Goal: Information Seeking & Learning: Check status

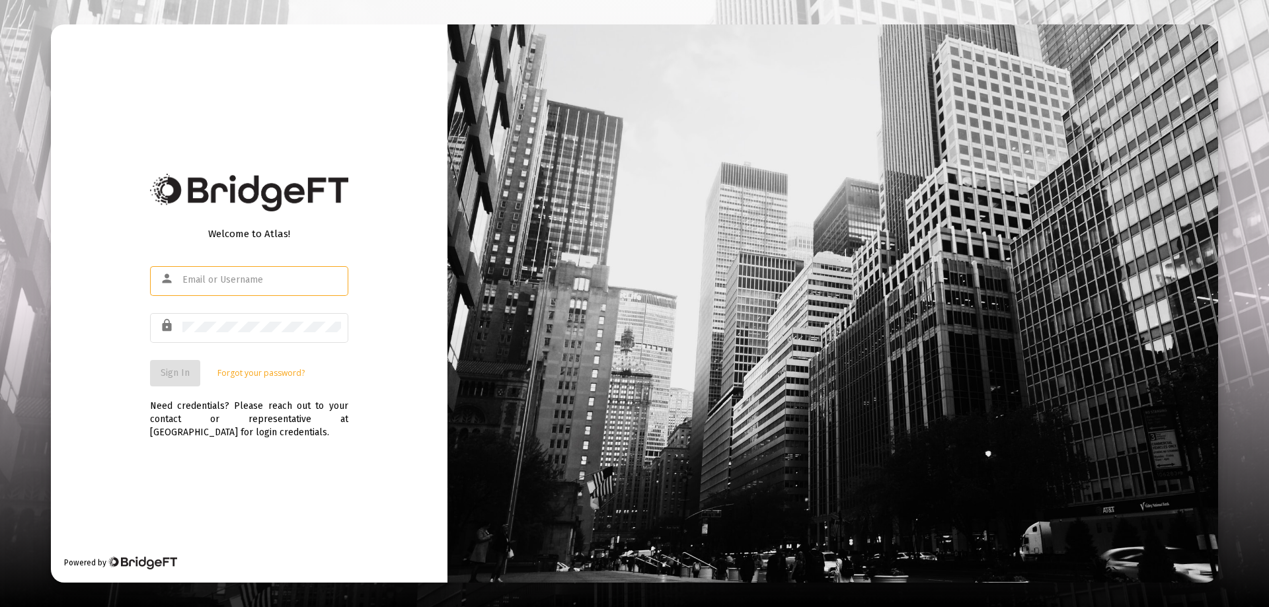
type input "JH@AceMoneyManagement.com"
click at [363, 455] on div "Welcome to Atlas! person JH@AceMoneyManagement.com lock Sign In Forgot your pas…" at bounding box center [249, 303] width 397 height 559
click at [151, 370] on button "Sign In" at bounding box center [175, 373] width 50 height 26
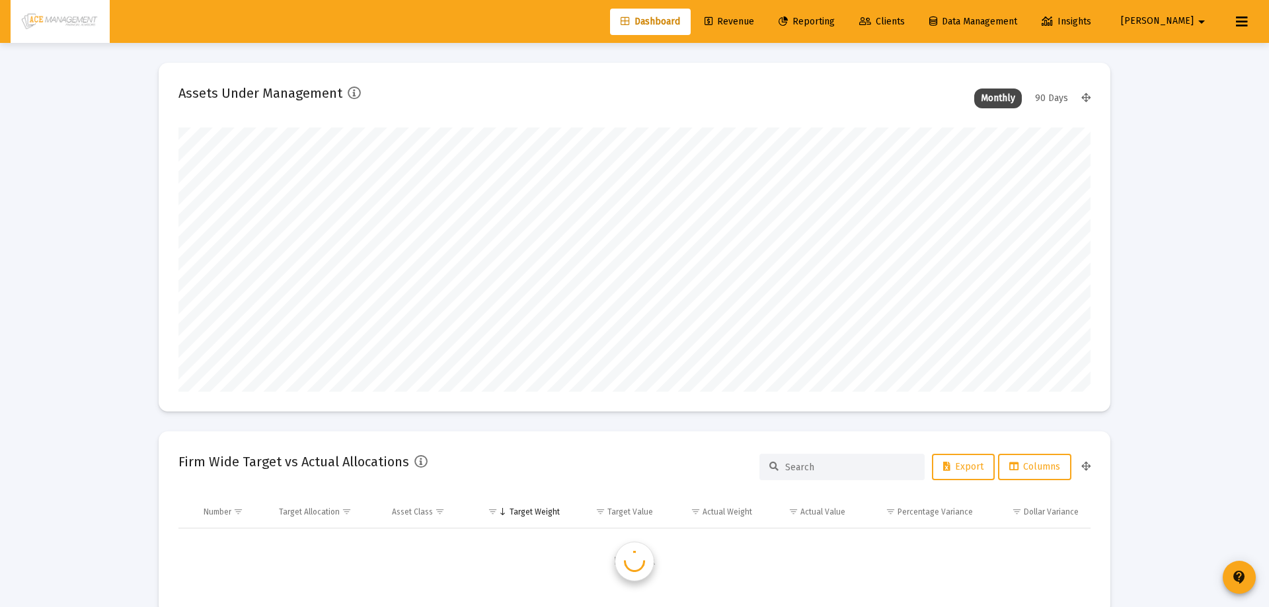
type input "[DATE]"
click at [825, 24] on span "Reporting" at bounding box center [797, 21] width 56 height 11
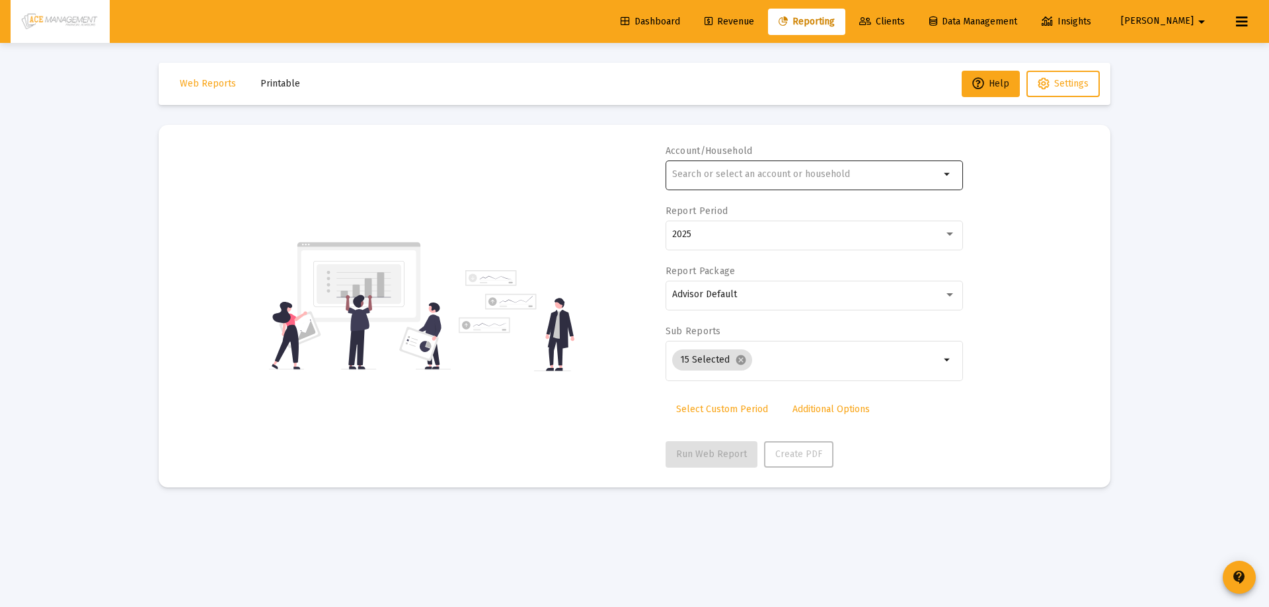
click at [740, 168] on div at bounding box center [806, 174] width 268 height 32
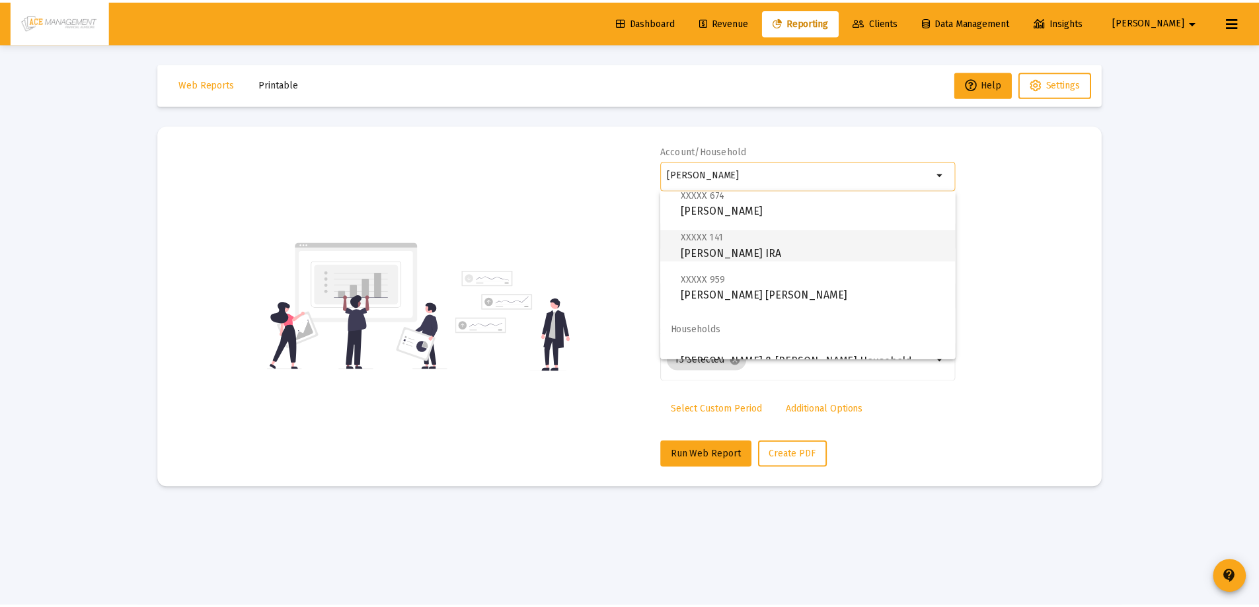
scroll to position [53, 0]
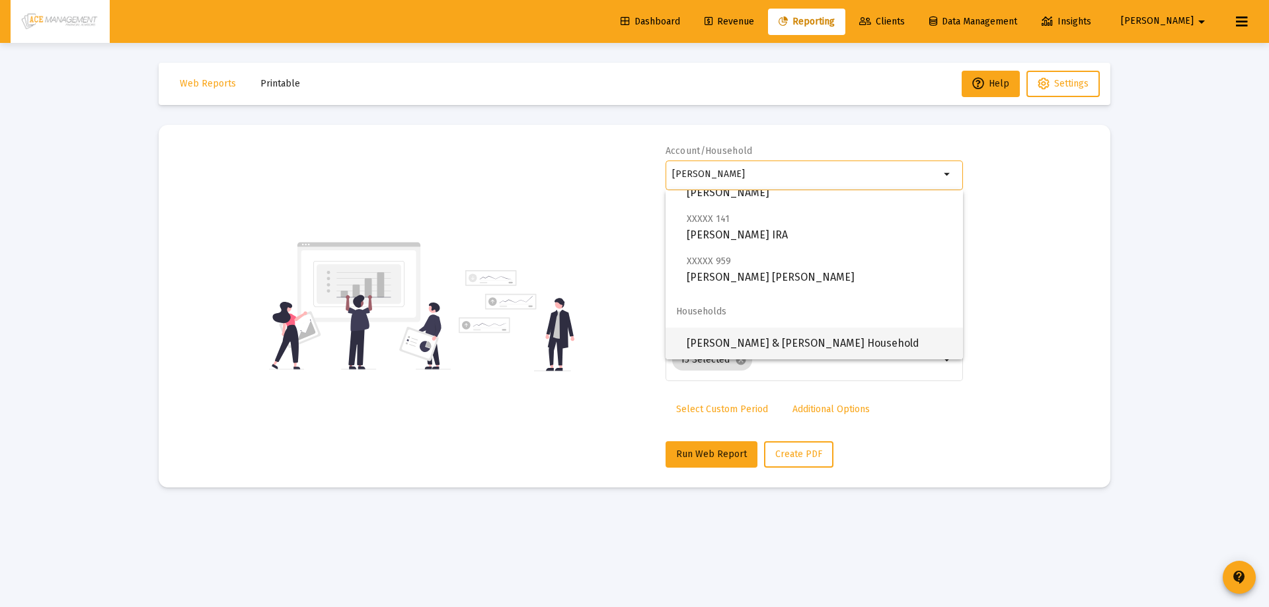
click at [743, 333] on span "[PERSON_NAME] & [PERSON_NAME] Household" at bounding box center [820, 344] width 266 height 32
type input "[PERSON_NAME] & [PERSON_NAME] Household"
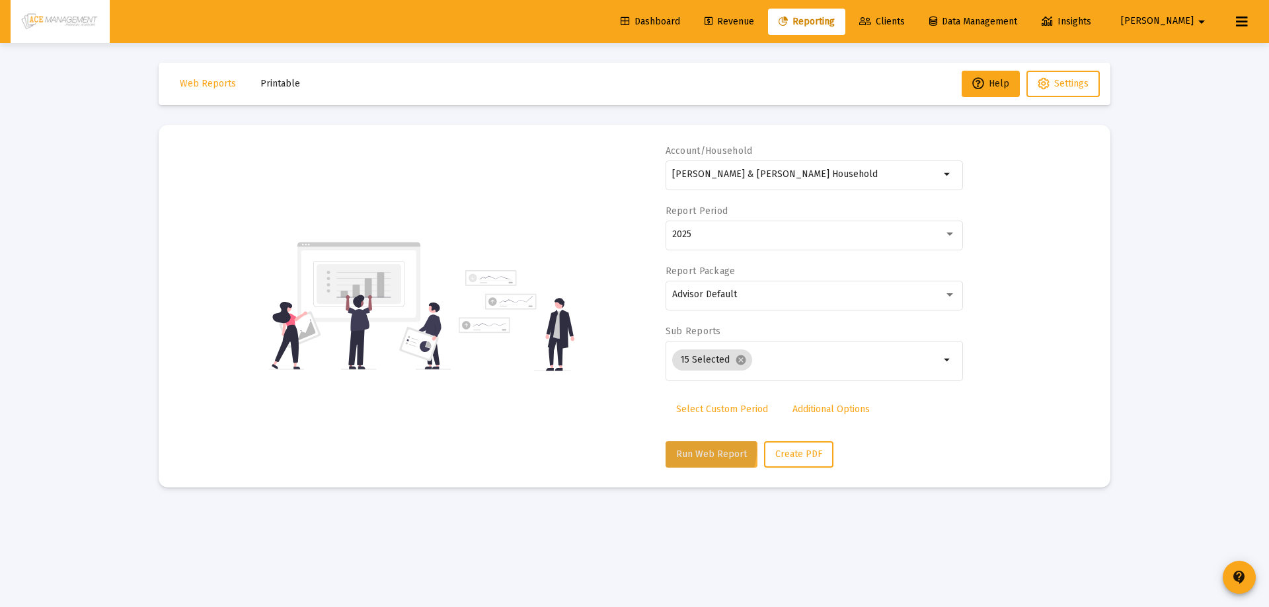
click at [692, 450] on span "Run Web Report" at bounding box center [711, 454] width 71 height 11
select select "View all"
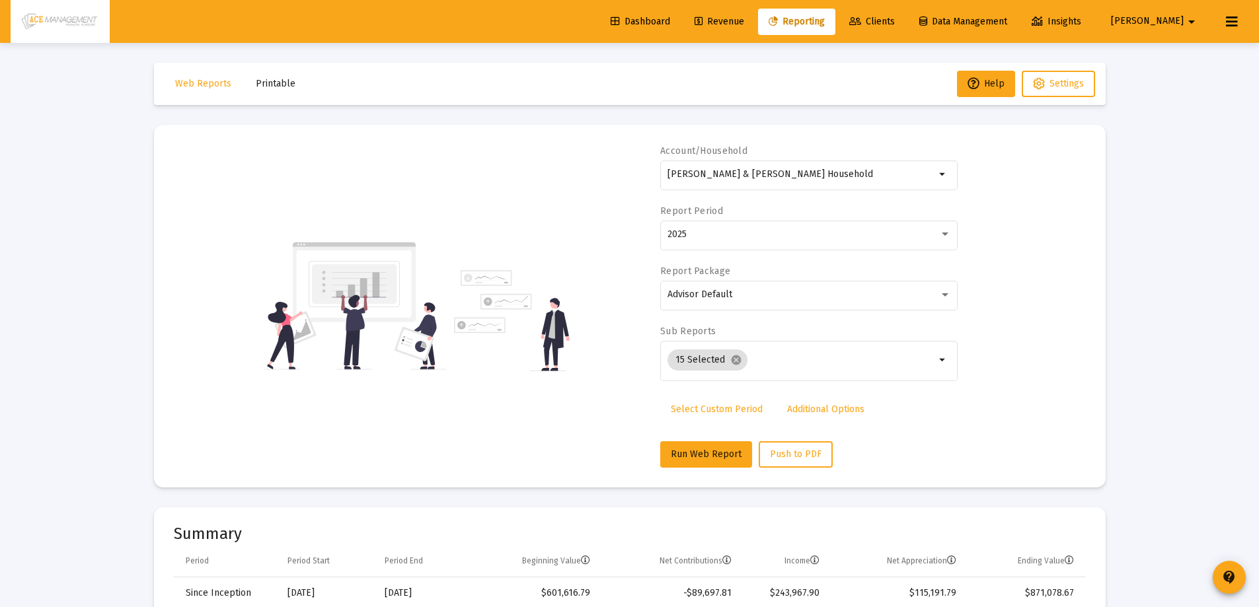
scroll to position [132, 0]
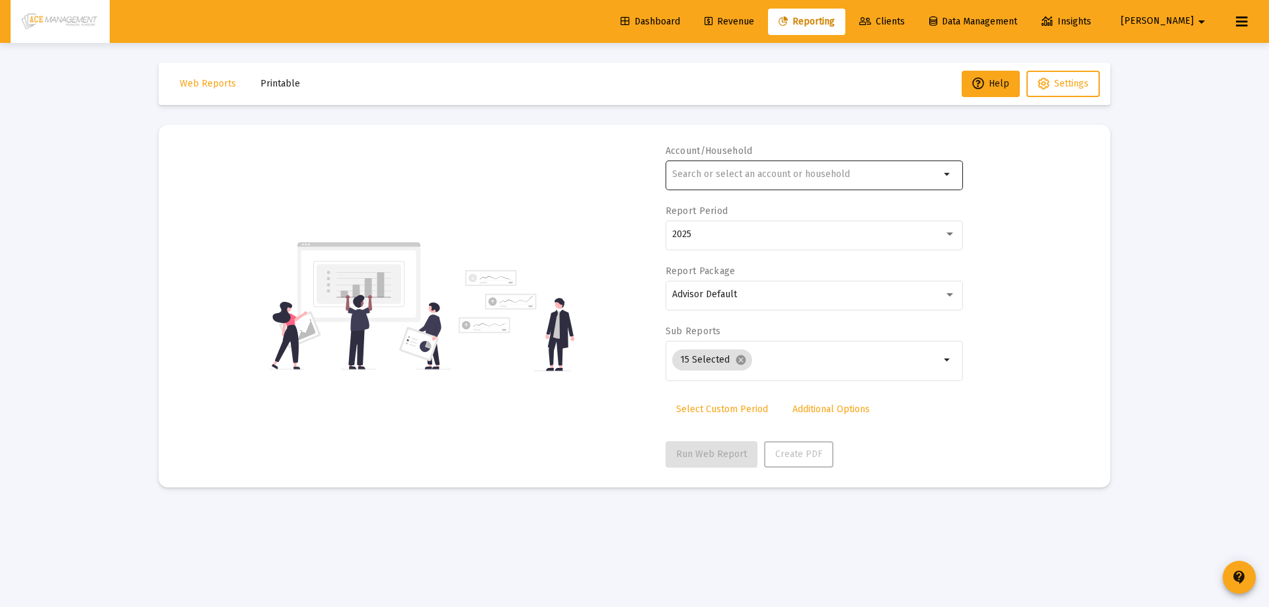
click at [845, 178] on input "text" at bounding box center [806, 174] width 268 height 11
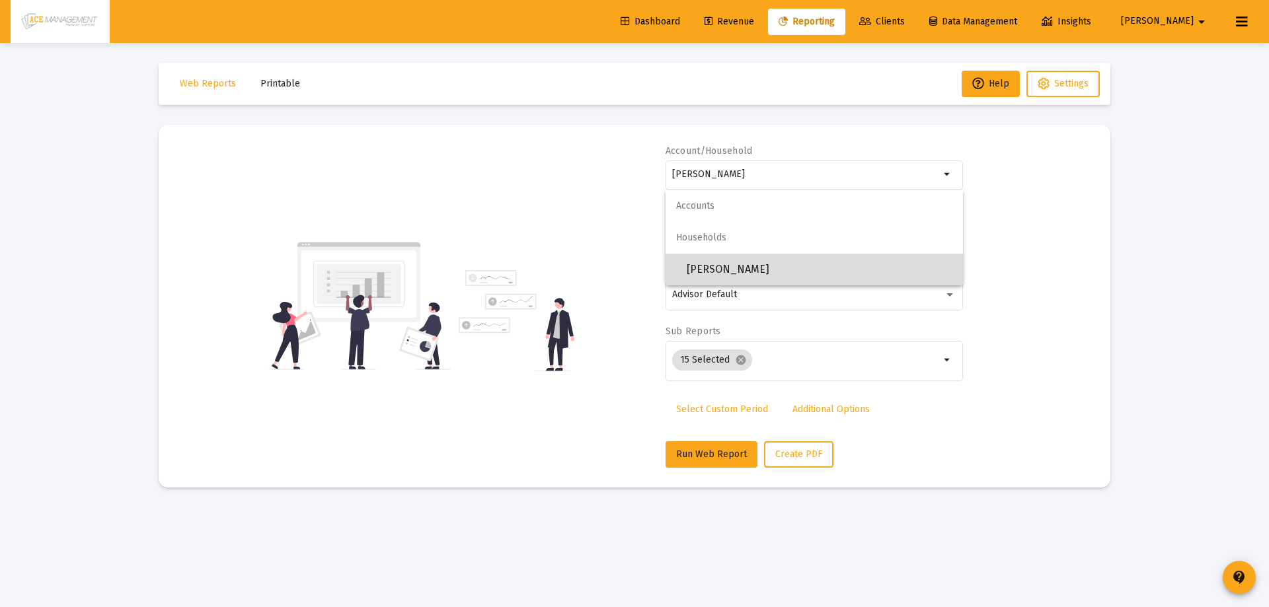
click at [713, 264] on span "[PERSON_NAME]" at bounding box center [820, 270] width 266 height 32
type input "[PERSON_NAME]"
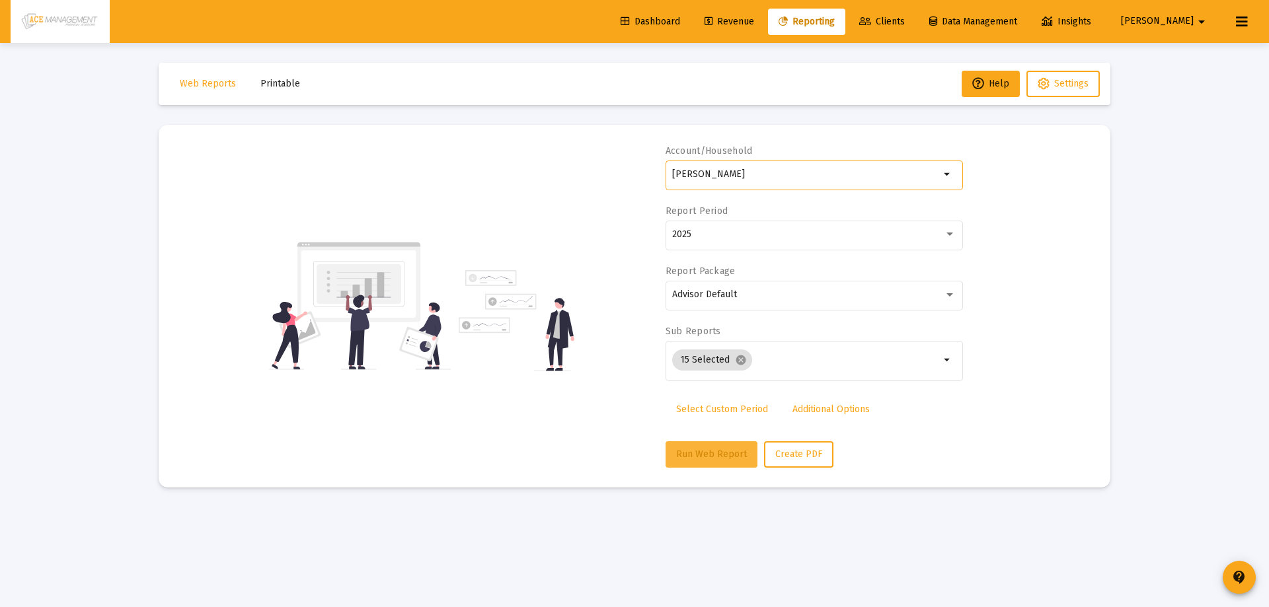
click at [696, 442] on button "Run Web Report" at bounding box center [712, 455] width 92 height 26
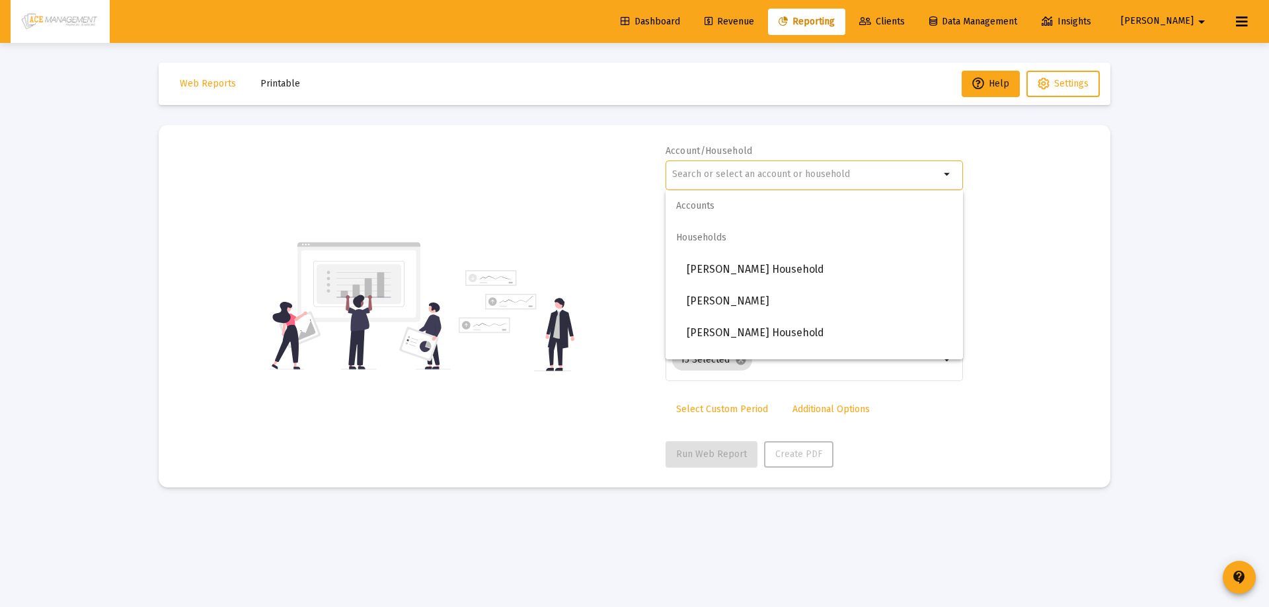
click at [827, 171] on input "text" at bounding box center [806, 174] width 268 height 11
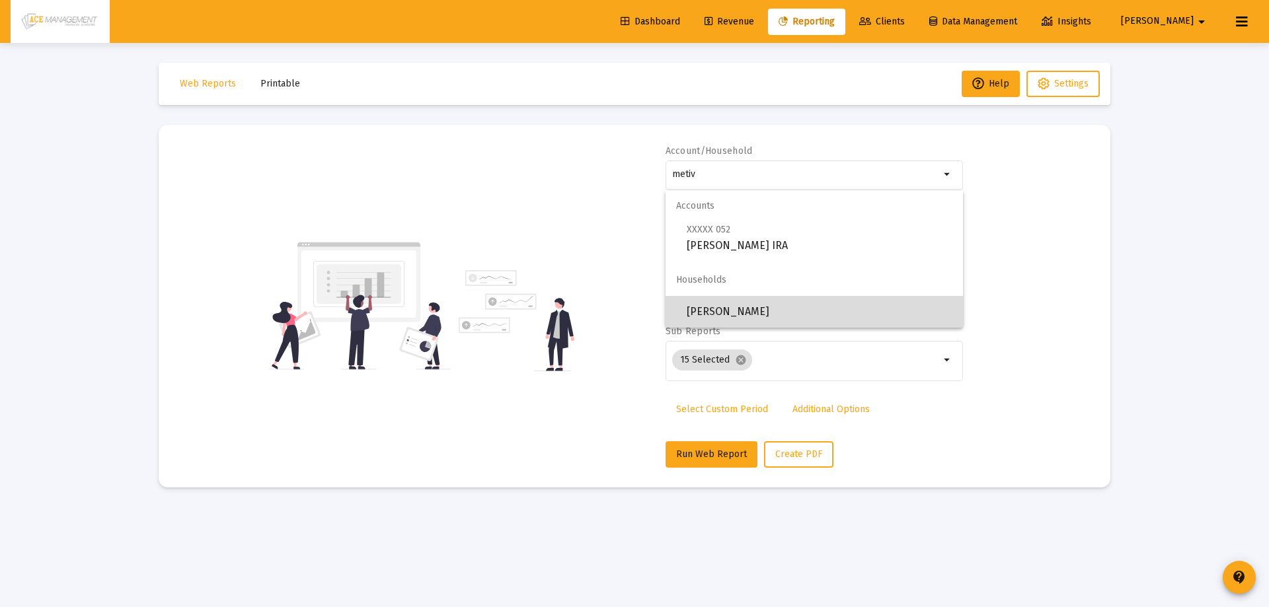
click at [791, 266] on mat-optgroup "Households Metiva, Scott Household" at bounding box center [814, 295] width 297 height 63
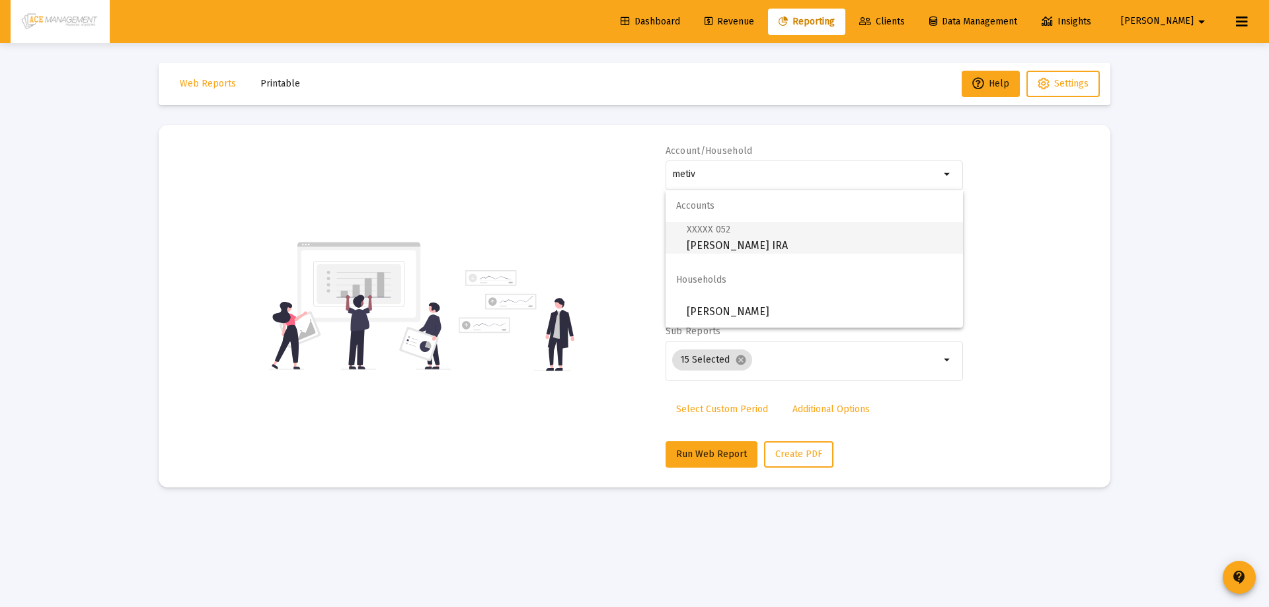
click at [730, 239] on span "XXXXX 052 Metiva, Scott Rollover IRA" at bounding box center [820, 237] width 266 height 32
type input "Metiva, Scott Rollover IRA"
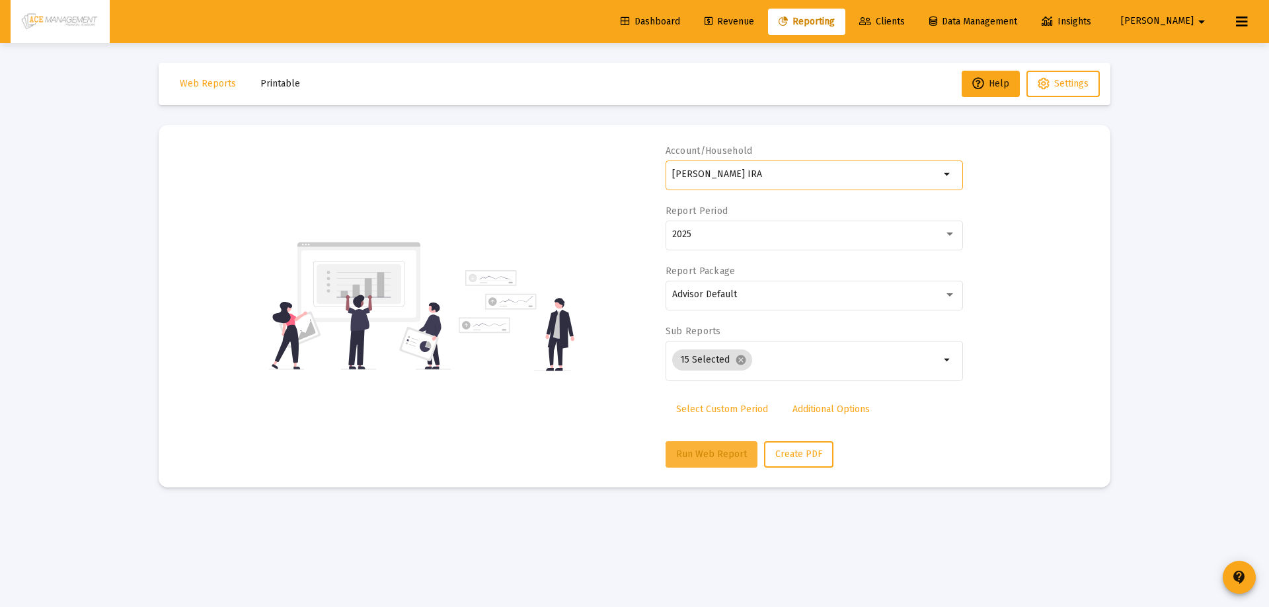
click at [721, 442] on button "Run Web Report" at bounding box center [712, 455] width 92 height 26
select select "View all"
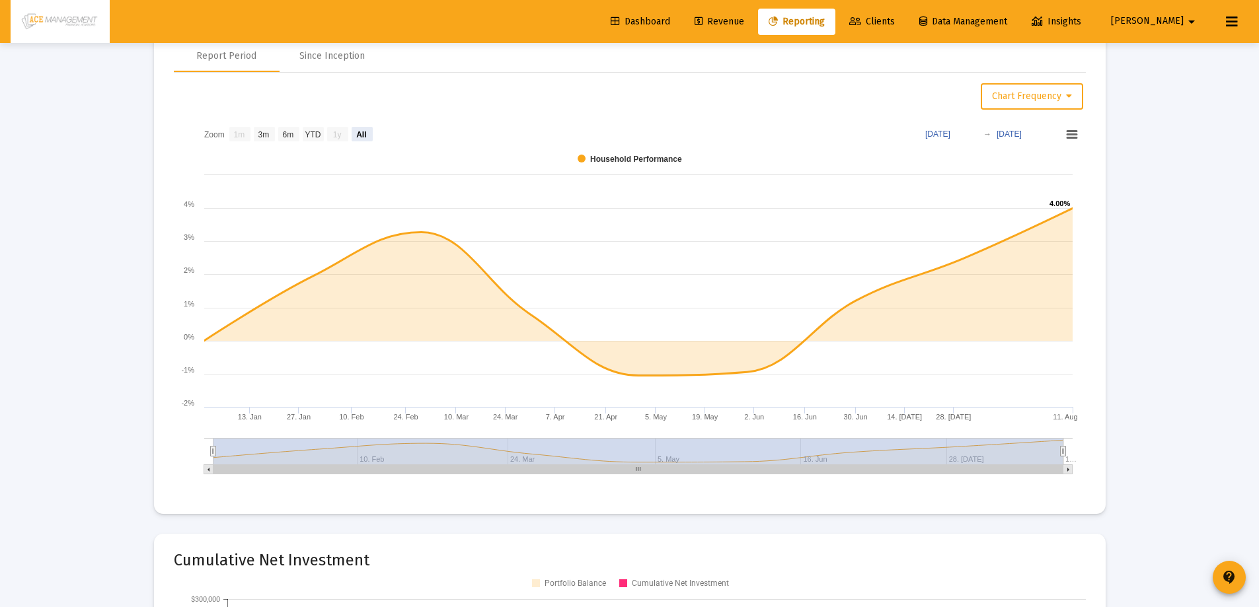
scroll to position [1454, 0]
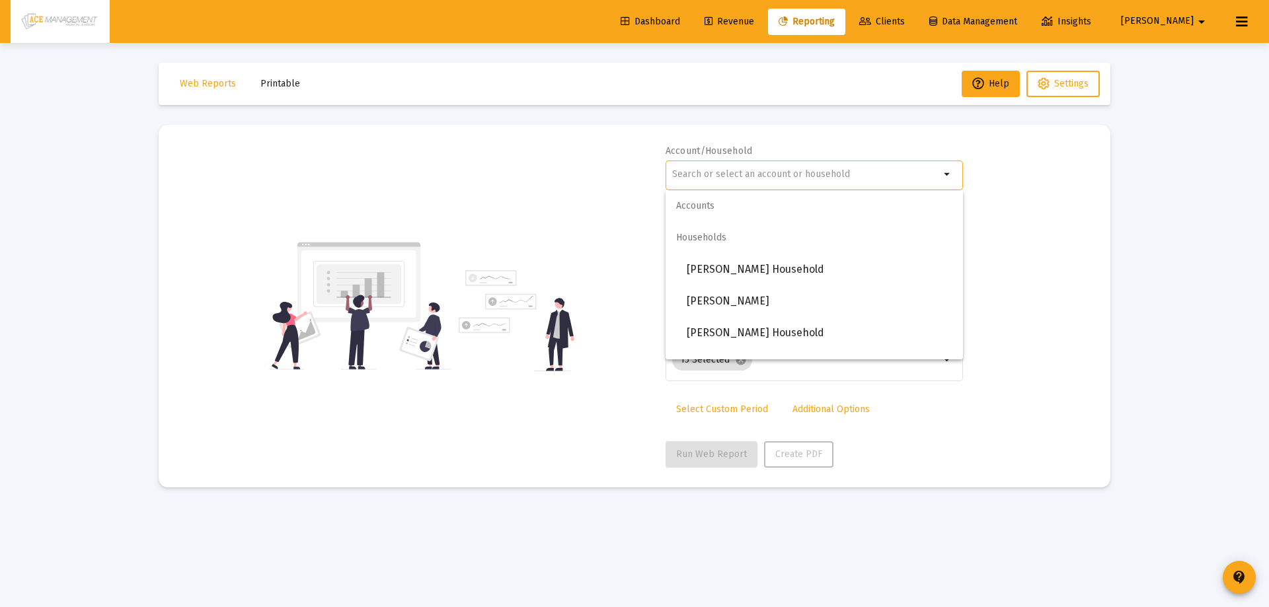
click at [772, 176] on input "text" at bounding box center [806, 174] width 268 height 11
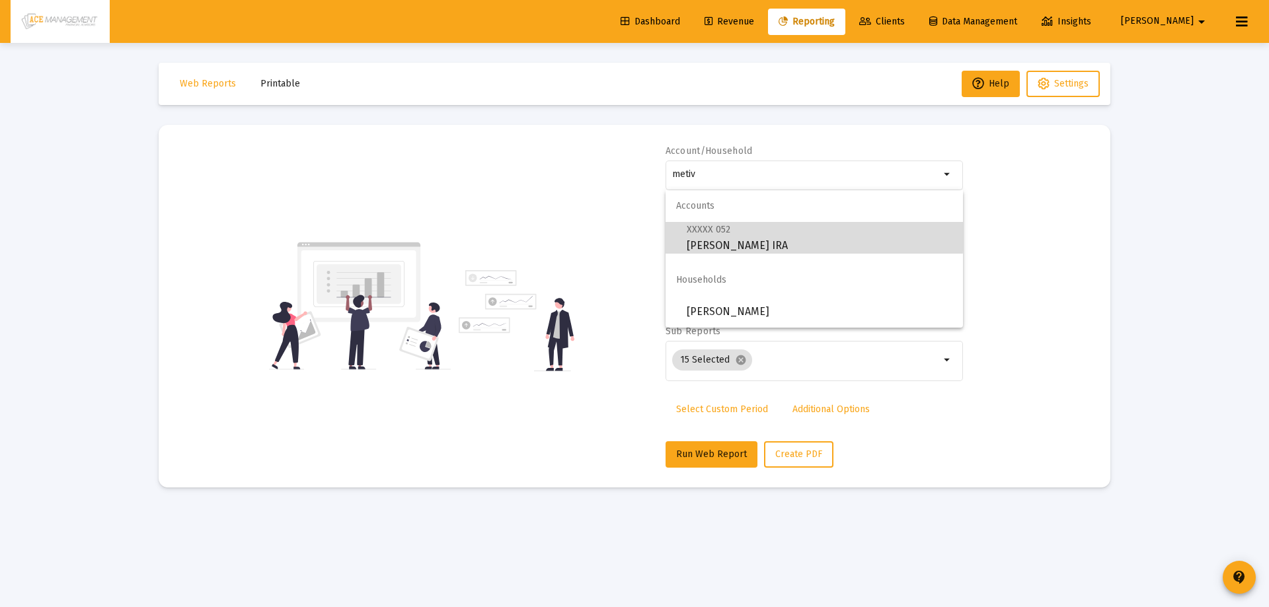
click at [721, 234] on span "XXXXX 052" at bounding box center [709, 229] width 44 height 11
type input "[PERSON_NAME] IRA"
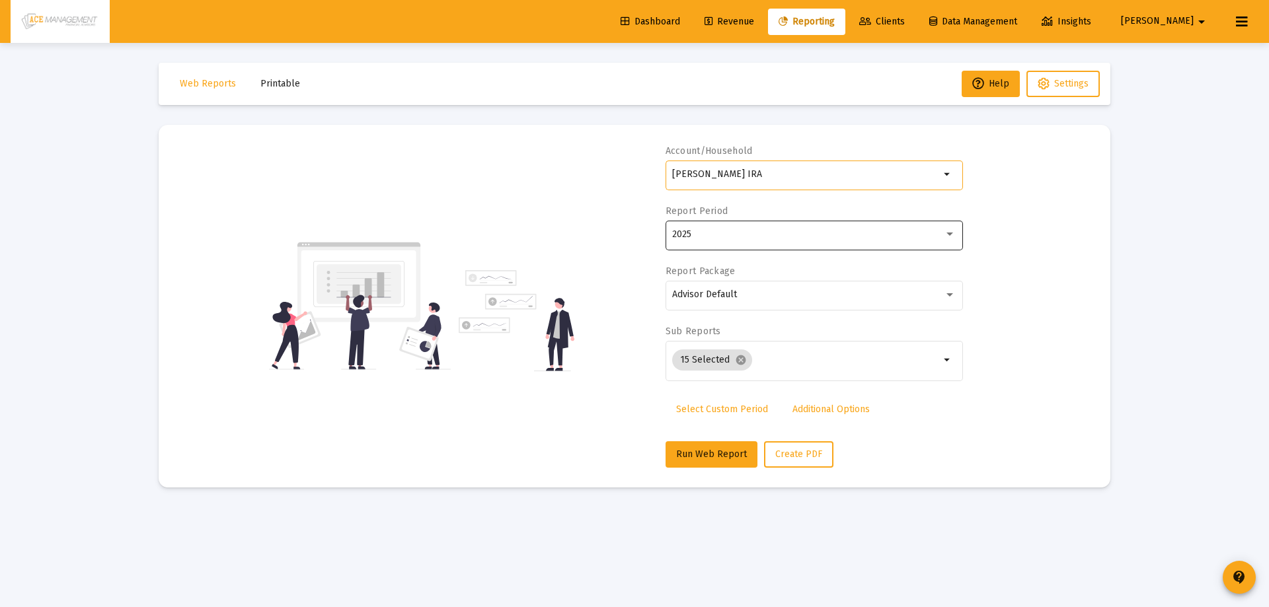
click at [751, 240] on div "2025" at bounding box center [814, 234] width 284 height 32
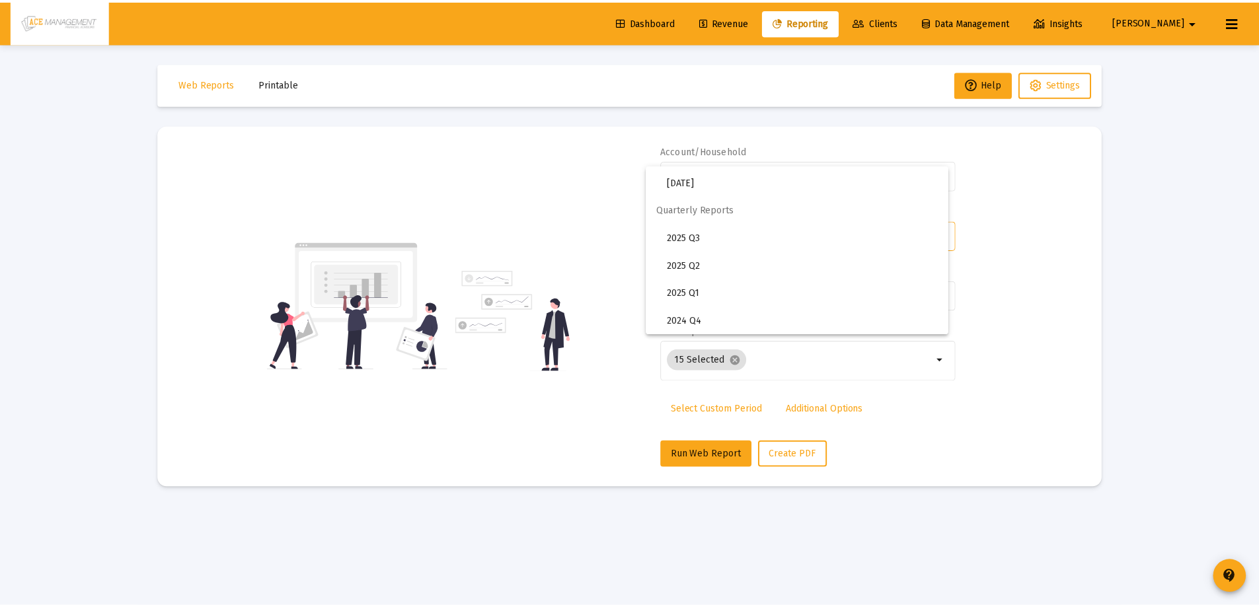
scroll to position [442, 0]
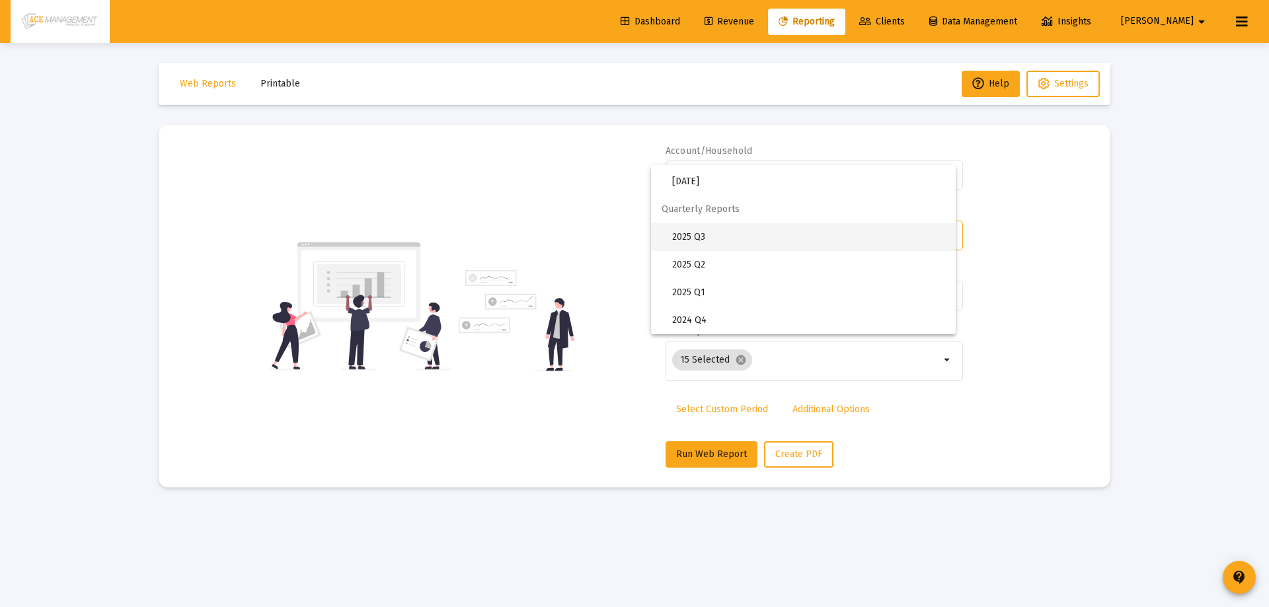
click at [686, 236] on span "2025 Q3" at bounding box center [808, 237] width 273 height 28
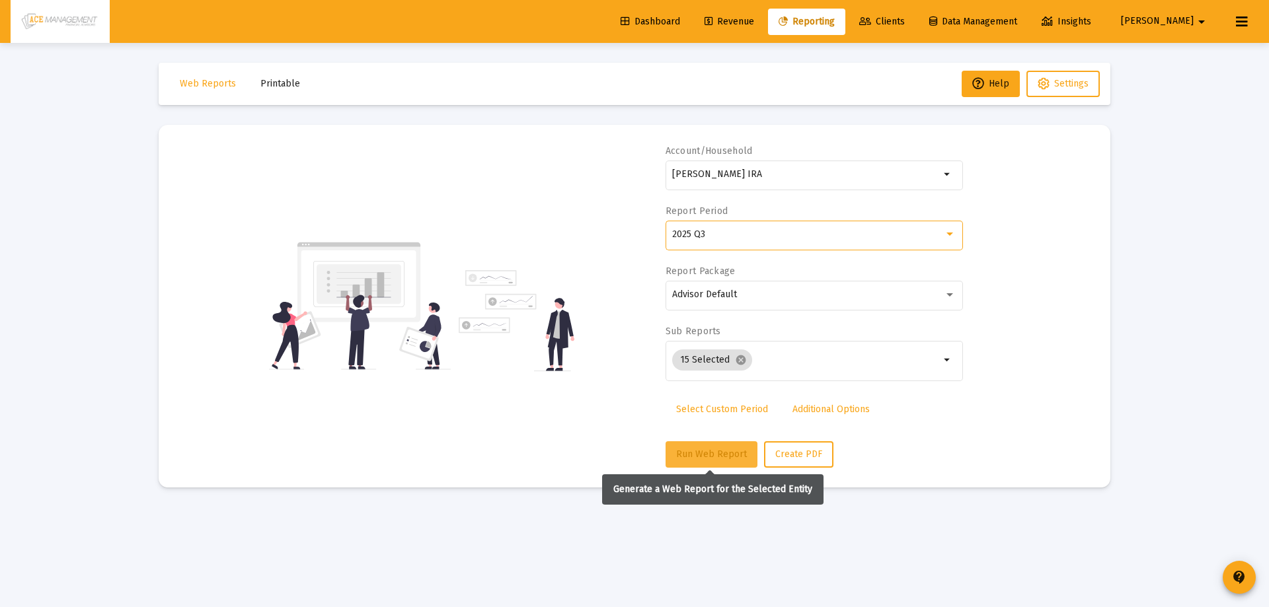
click at [724, 448] on button "Run Web Report" at bounding box center [712, 455] width 92 height 26
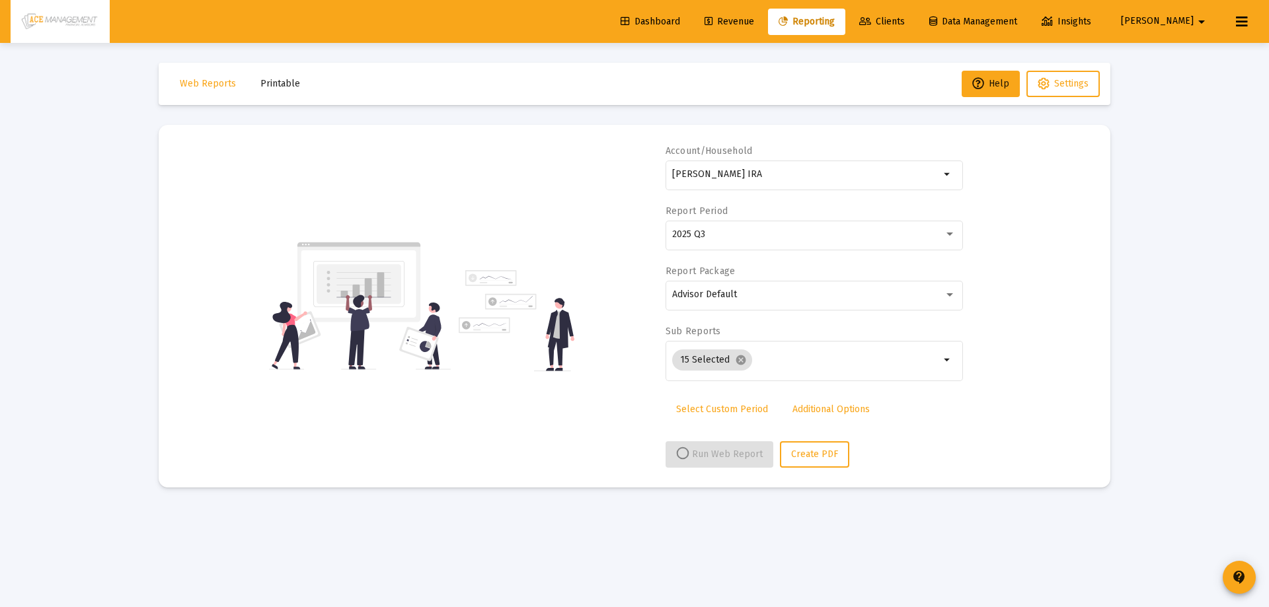
select select "View all"
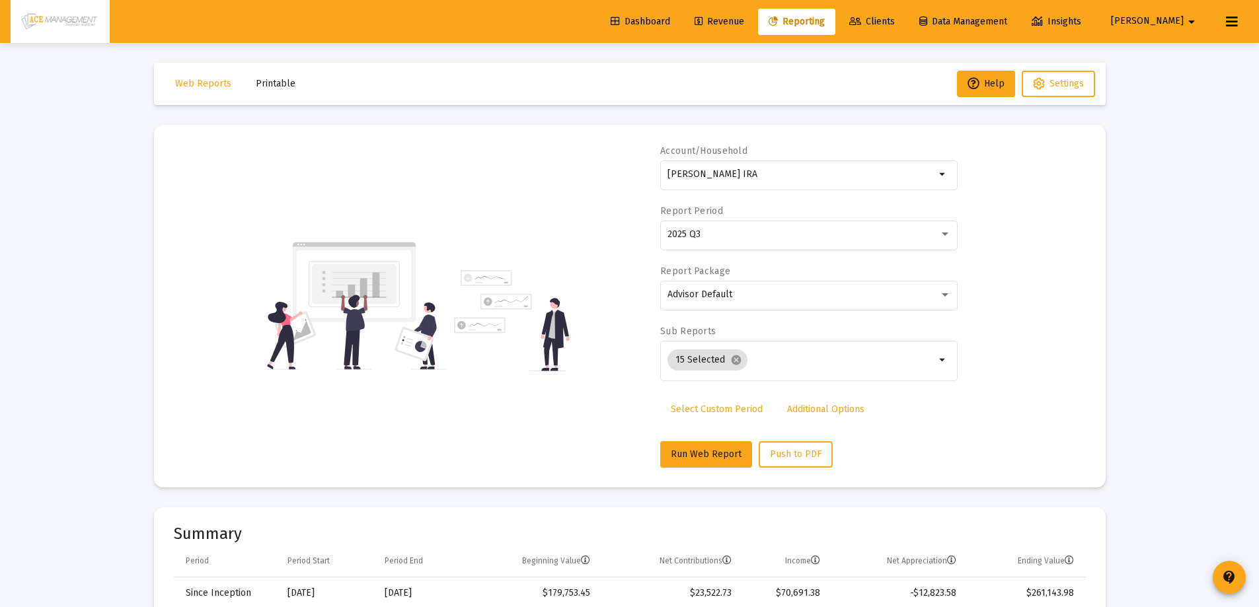
scroll to position [420, 0]
click at [761, 247] on div "2025 Q3" at bounding box center [810, 234] width 284 height 32
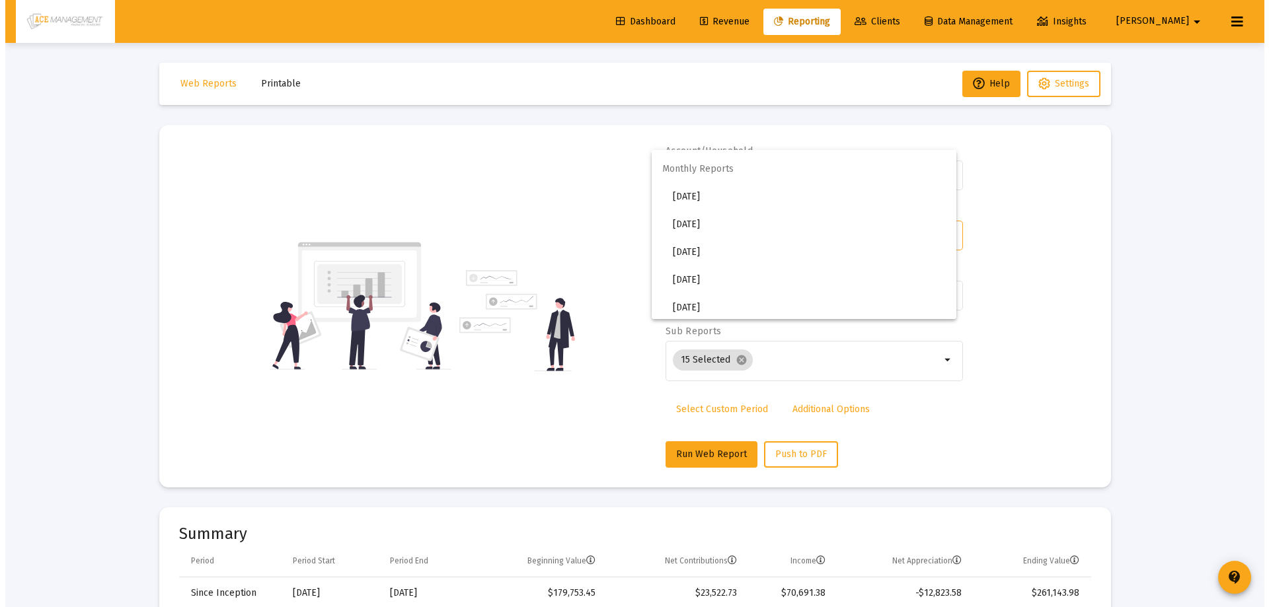
scroll to position [243, 0]
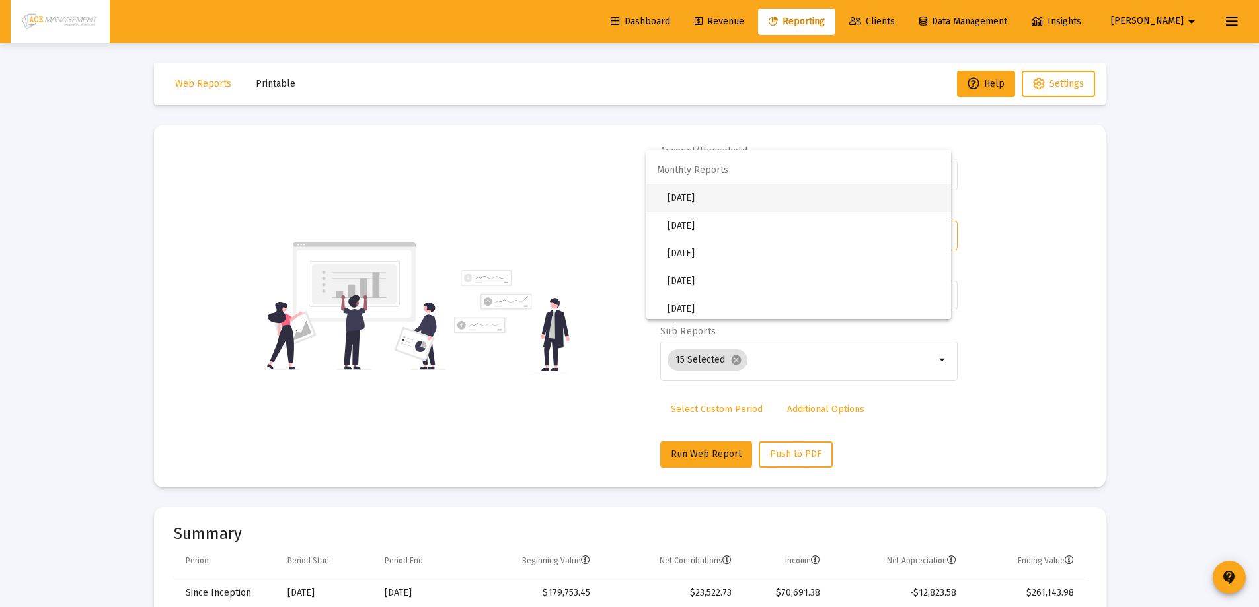
click at [699, 205] on span "[DATE]" at bounding box center [804, 198] width 273 height 28
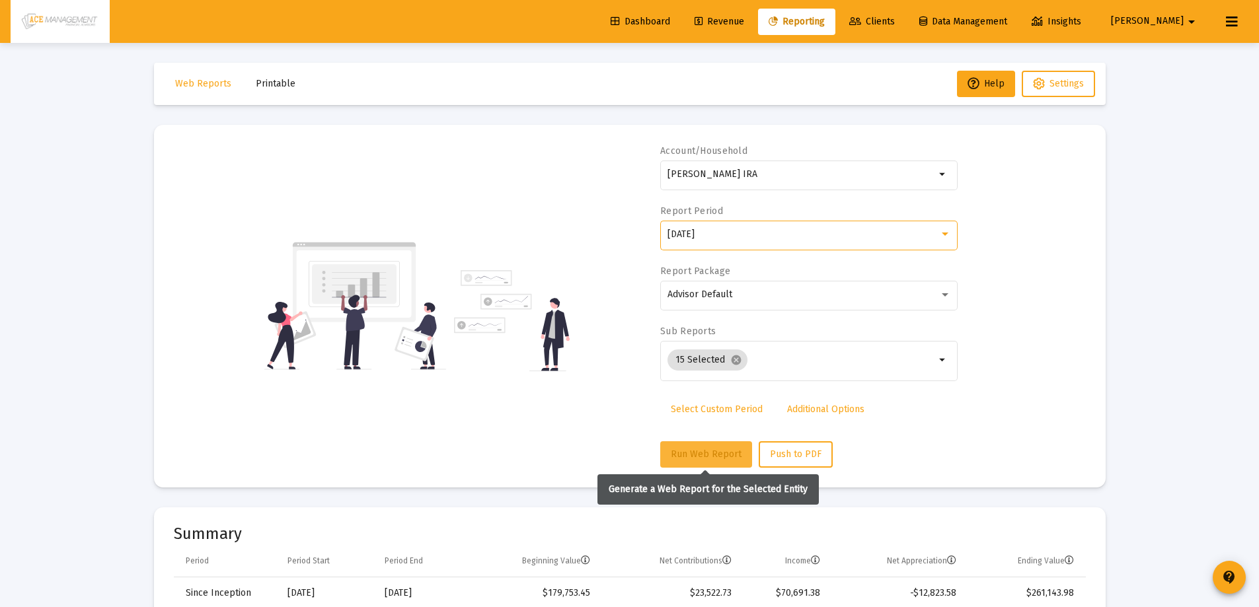
click at [701, 453] on span "Run Web Report" at bounding box center [706, 454] width 71 height 11
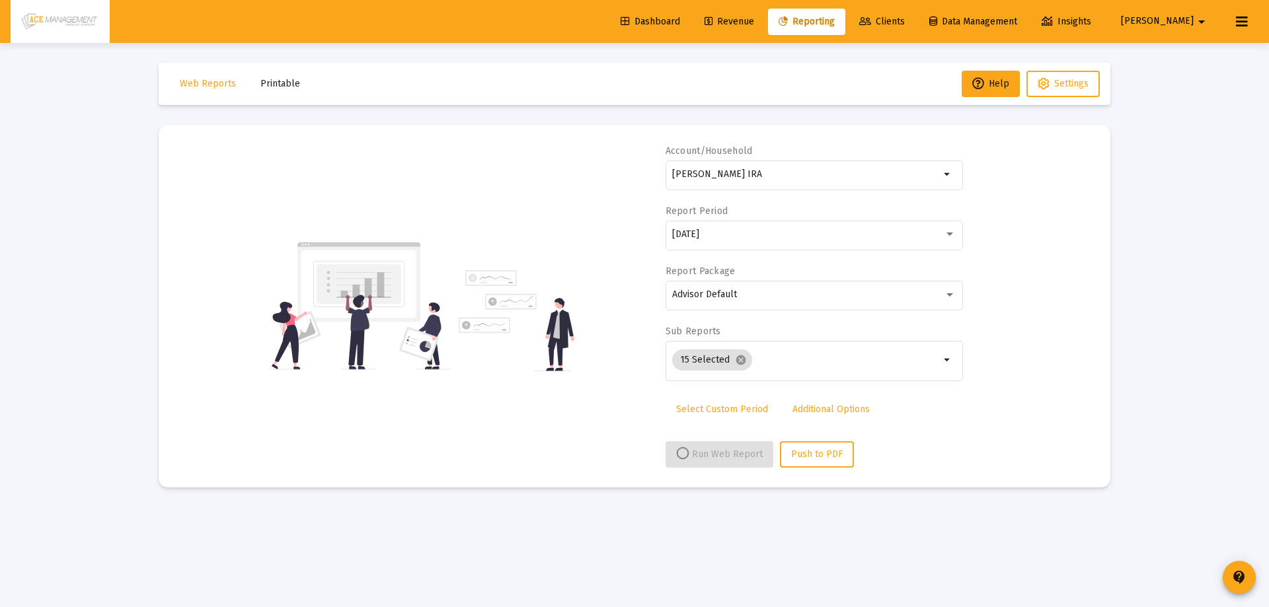
select select "View all"
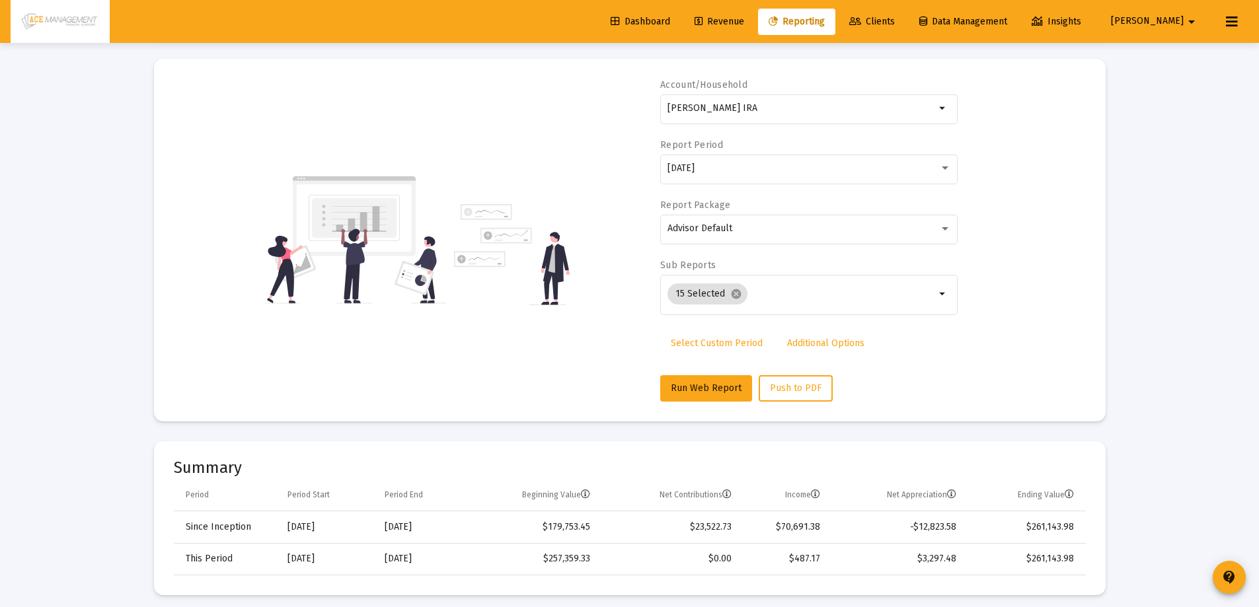
scroll to position [0, 0]
